Goal: Navigation & Orientation: Find specific page/section

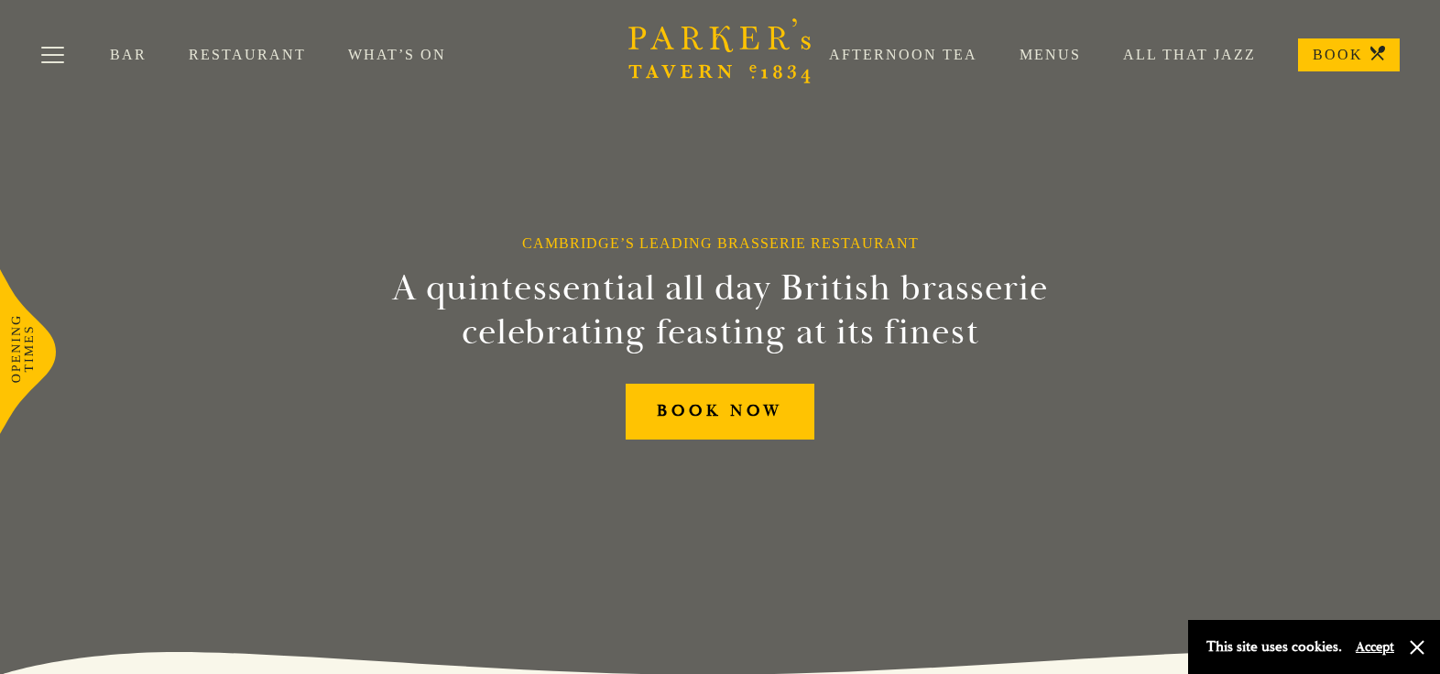
click at [1371, 646] on button "Accept" at bounding box center [1375, 646] width 38 height 17
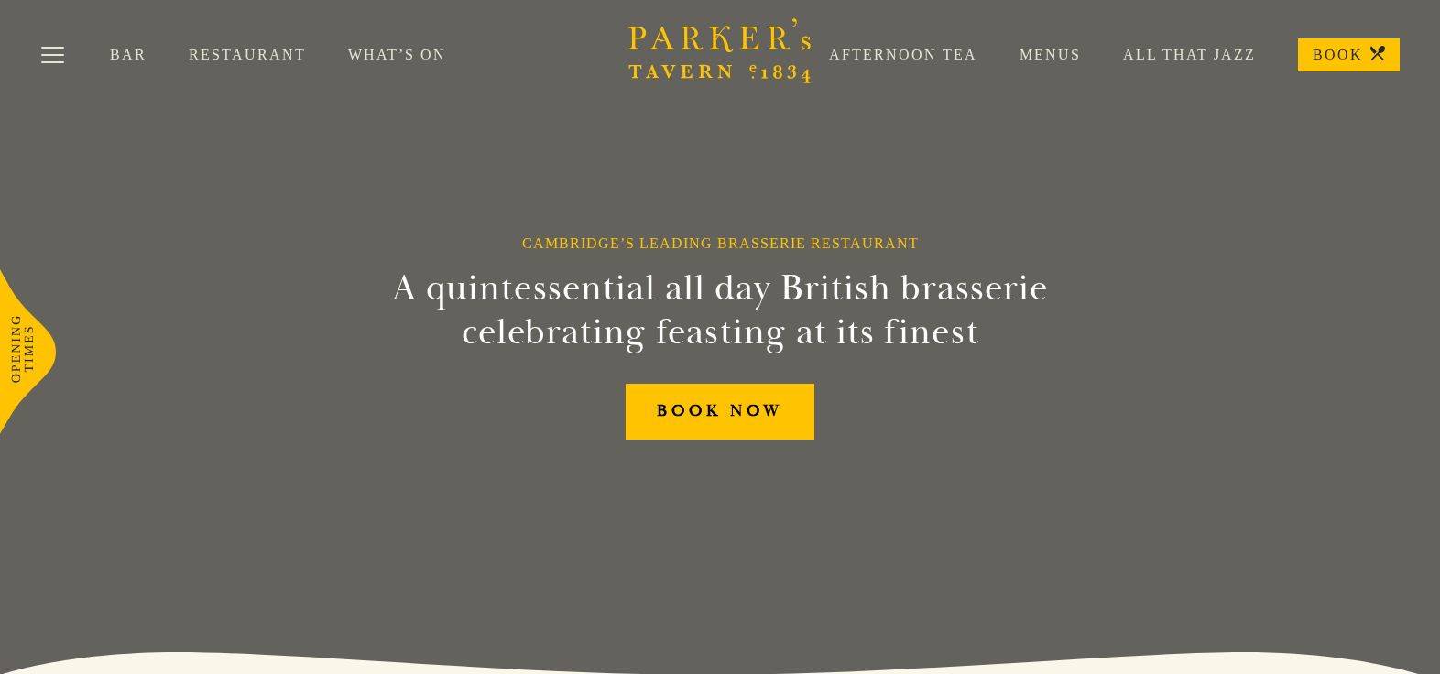
click at [1062, 51] on link "Menus" at bounding box center [1029, 55] width 104 height 18
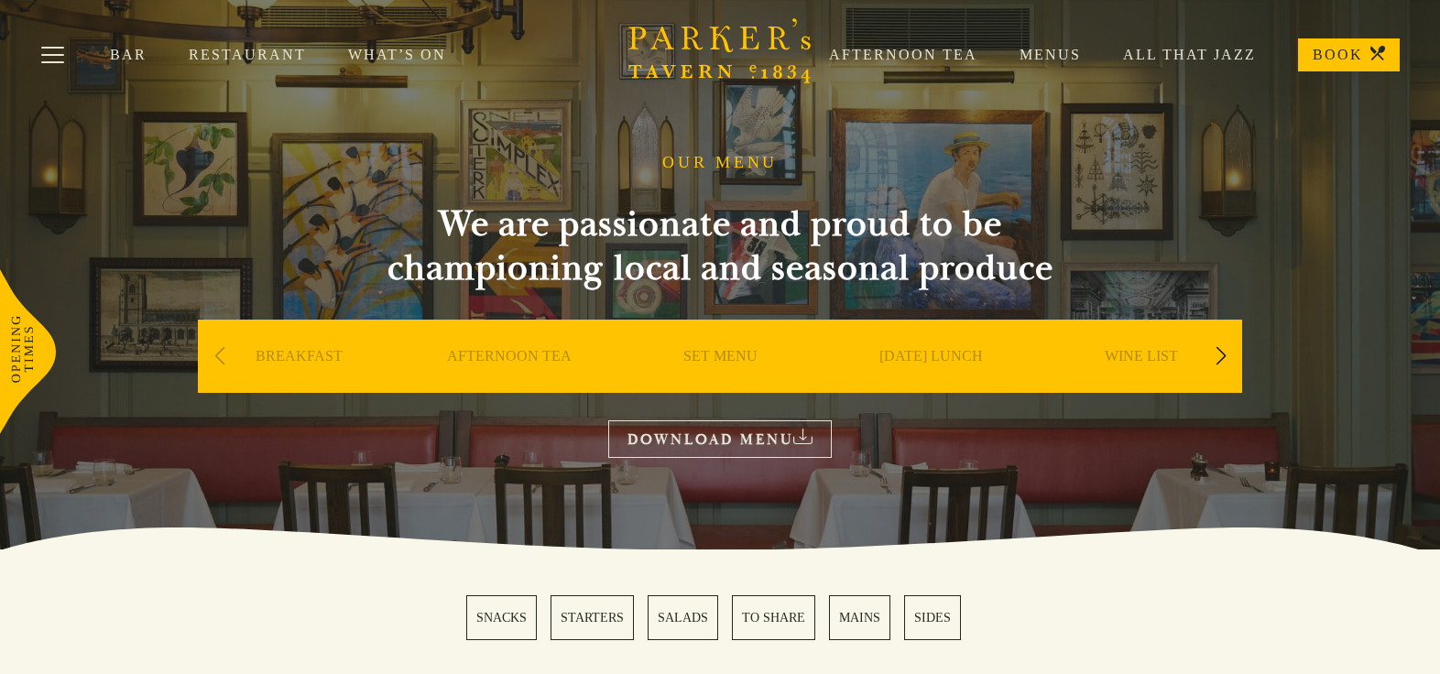
click at [390, 55] on link "What’s On" at bounding box center [418, 55] width 140 height 18
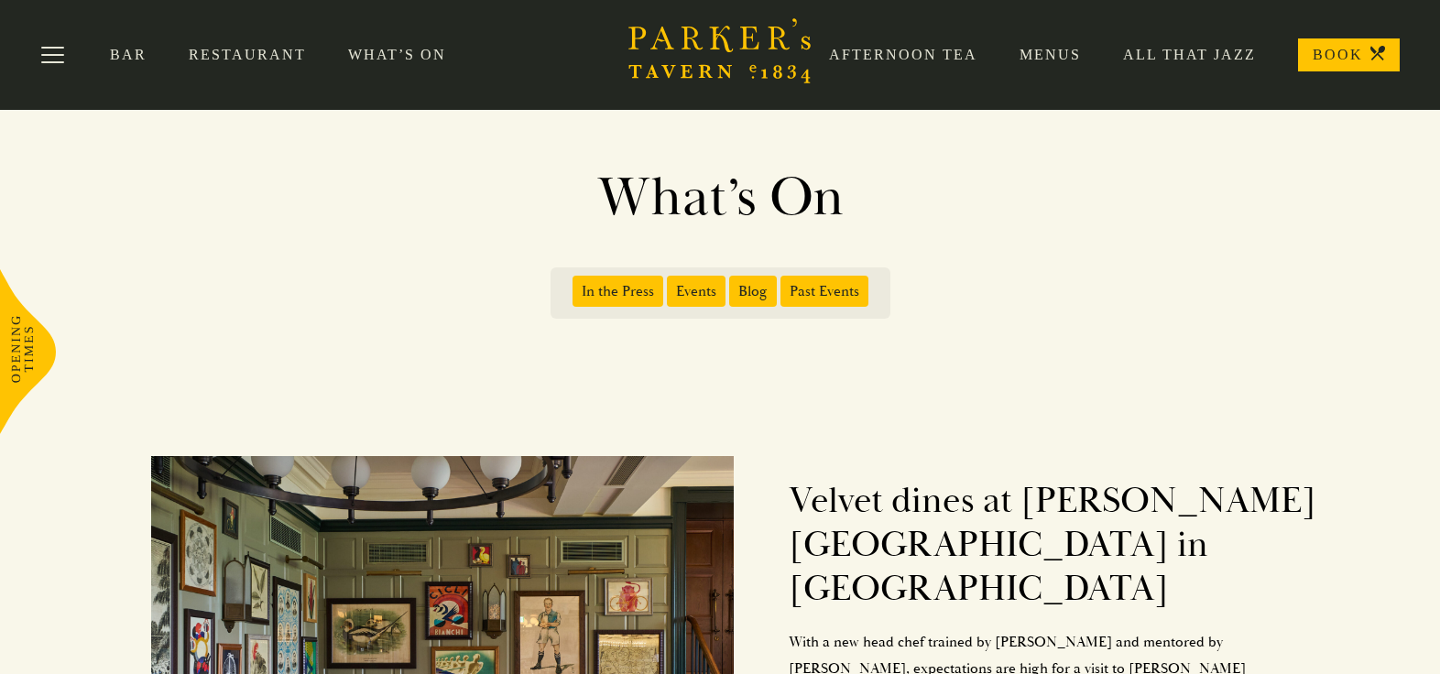
click at [242, 46] on div "Bar Restaurant What’s On Afternoon Tea Menus All That Jazz BOOK" at bounding box center [720, 55] width 1440 height 110
click at [242, 50] on link "Restaurant" at bounding box center [268, 55] width 159 height 18
